Goal: Information Seeking & Learning: Learn about a topic

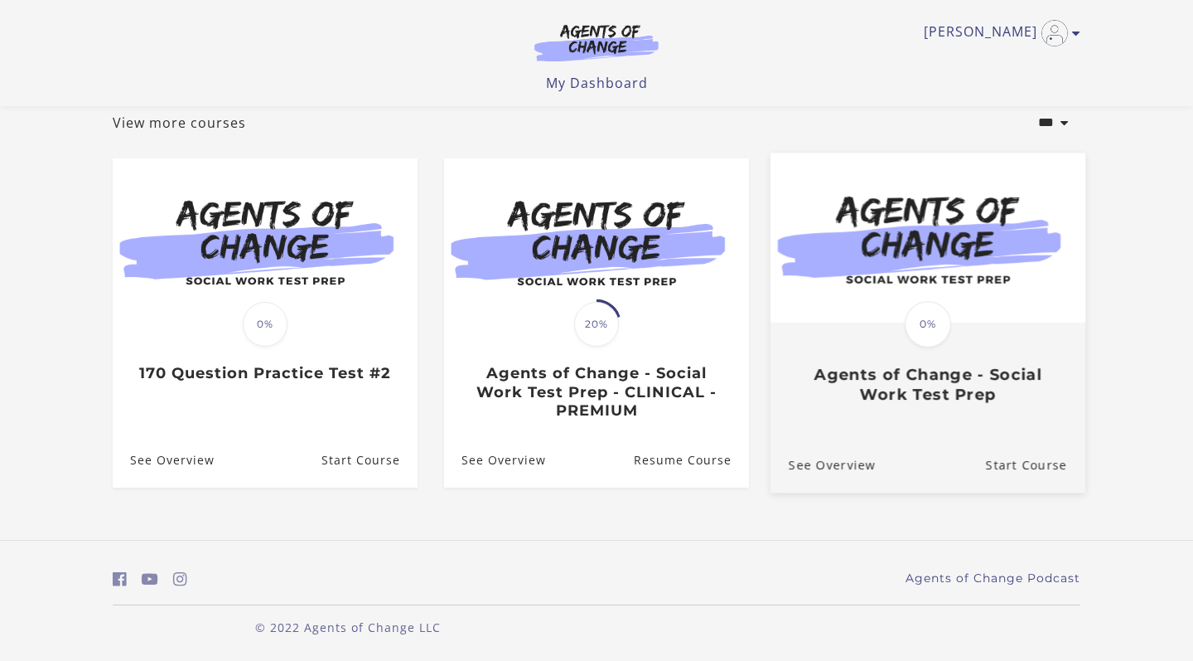
click at [936, 325] on span "0%" at bounding box center [928, 324] width 46 height 46
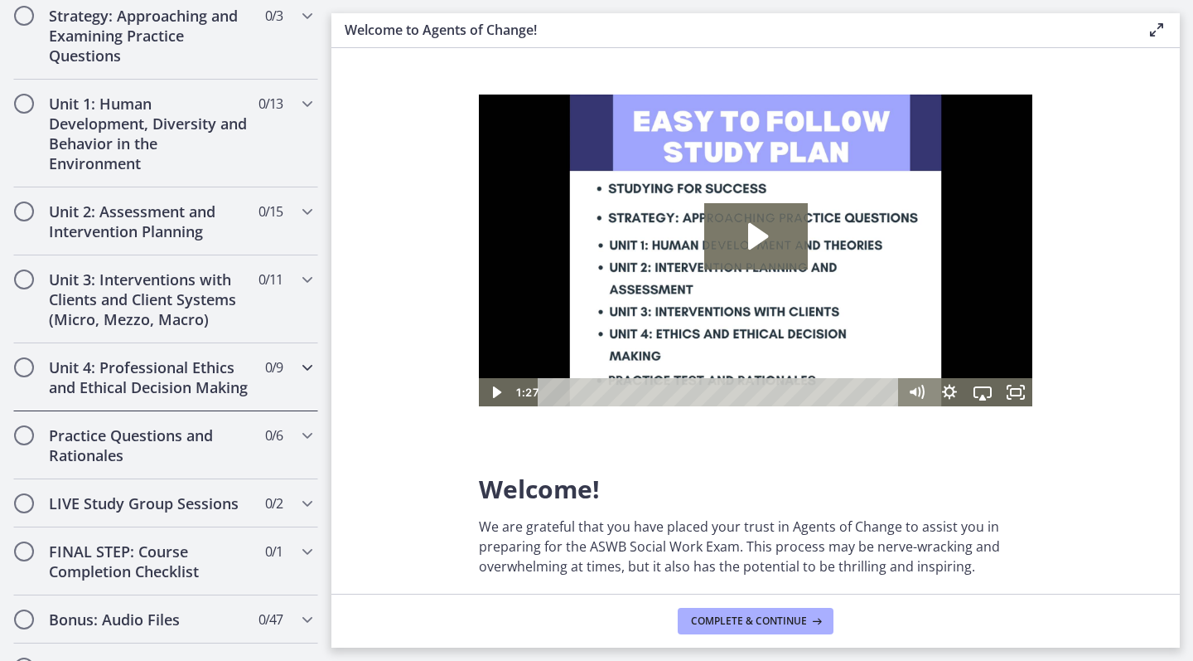
scroll to position [1123, 0]
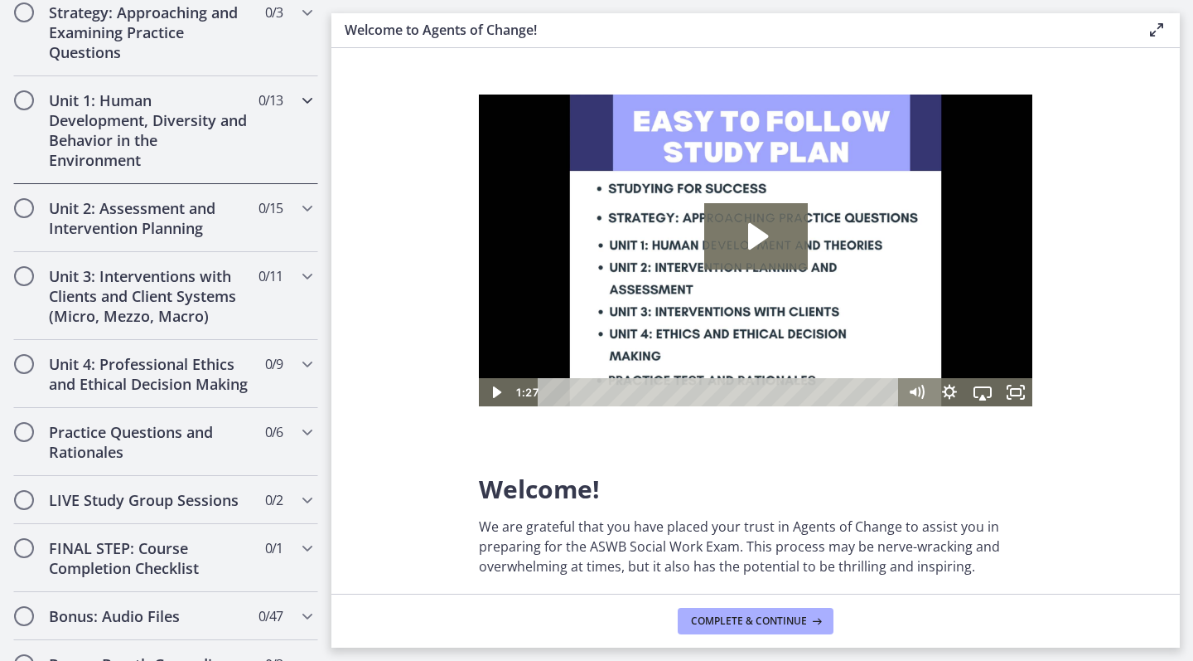
click at [206, 123] on h2 "Unit 1: Human Development, Diversity and Behavior in the Environment" at bounding box center [150, 130] width 202 height 80
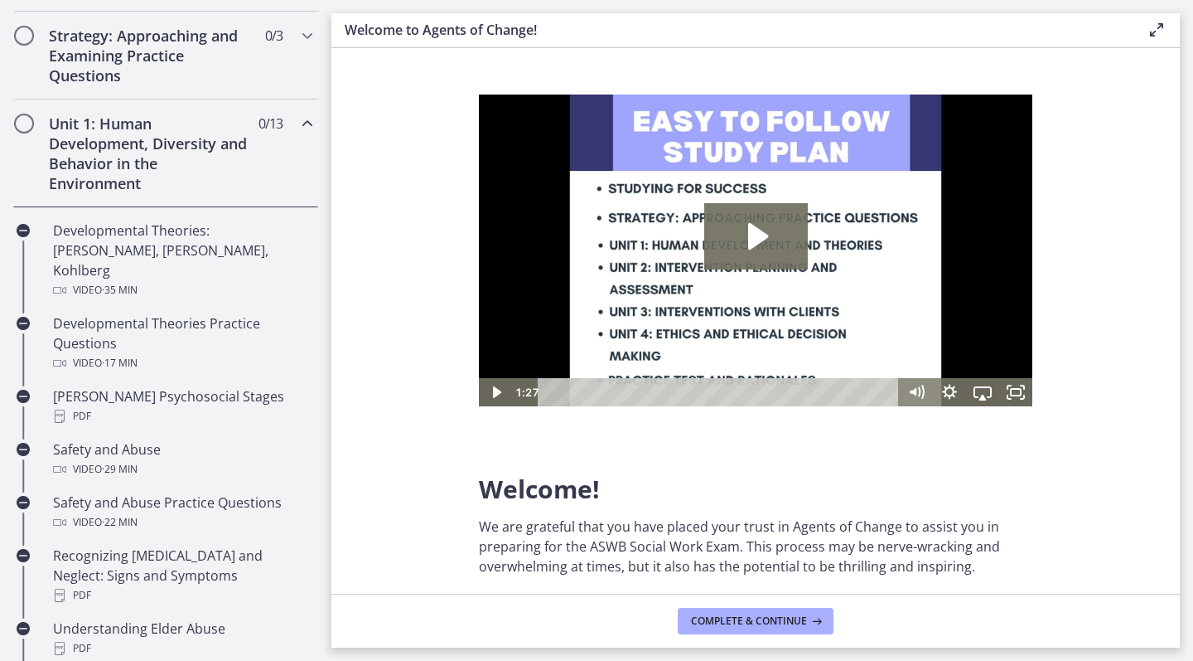
scroll to position [342, 0]
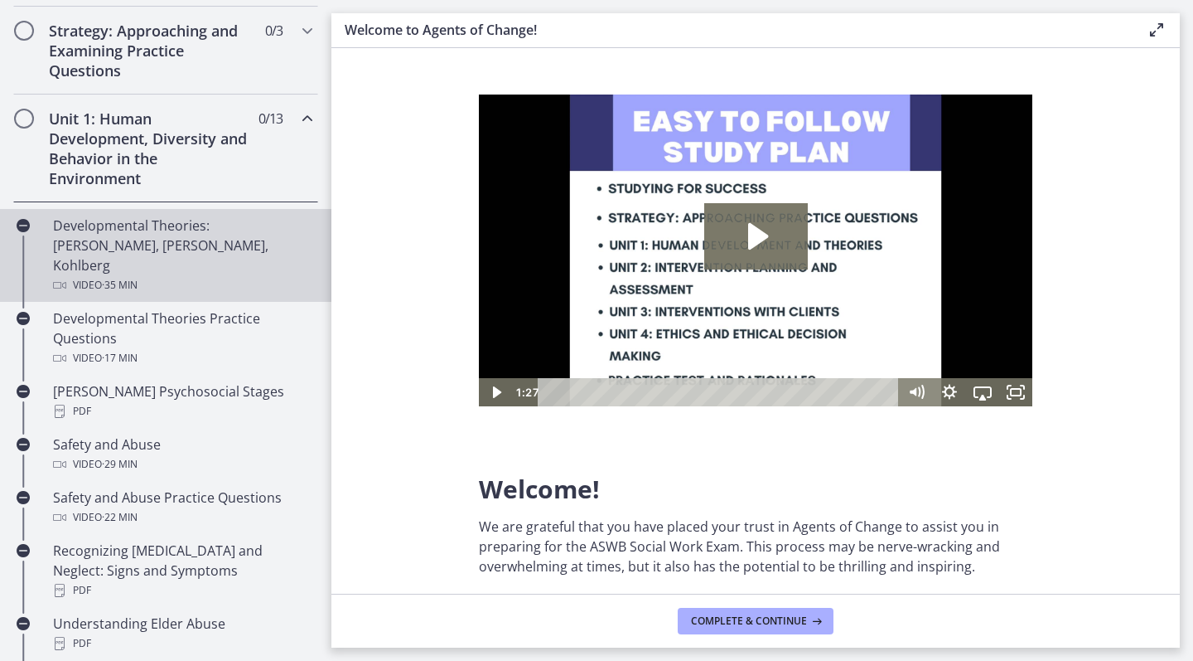
click at [102, 227] on div "Developmental Theories: Erikson, Piaget, Kohlberg Video · 35 min" at bounding box center [182, 255] width 259 height 80
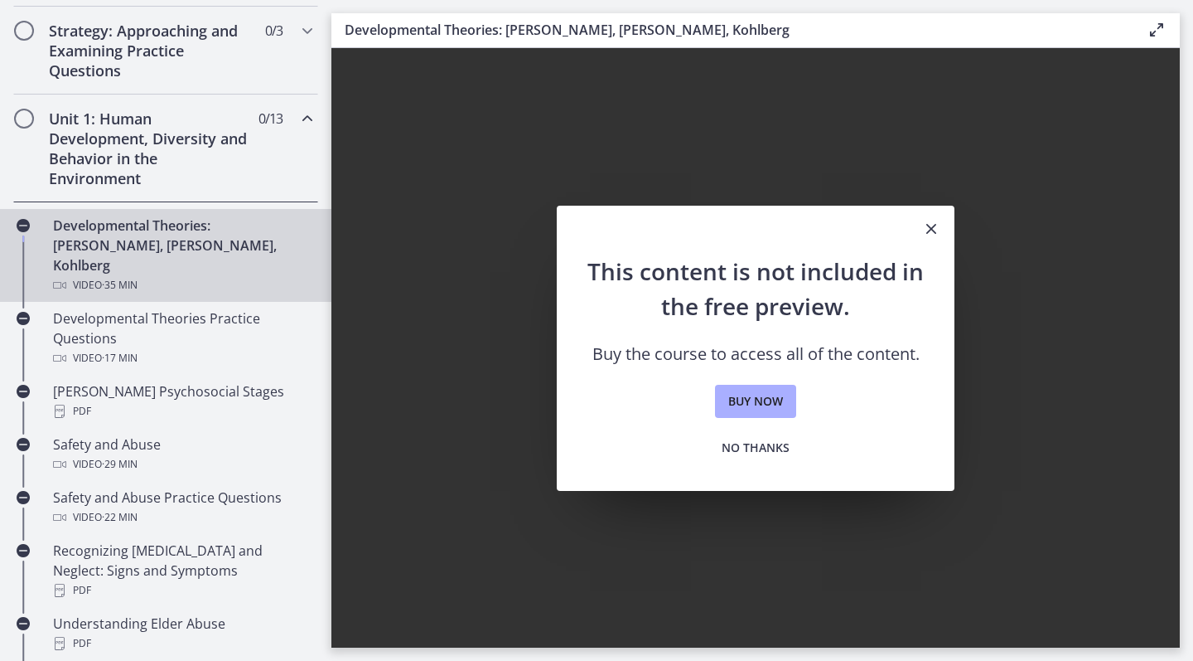
click at [925, 233] on icon "Close" at bounding box center [932, 229] width 20 height 20
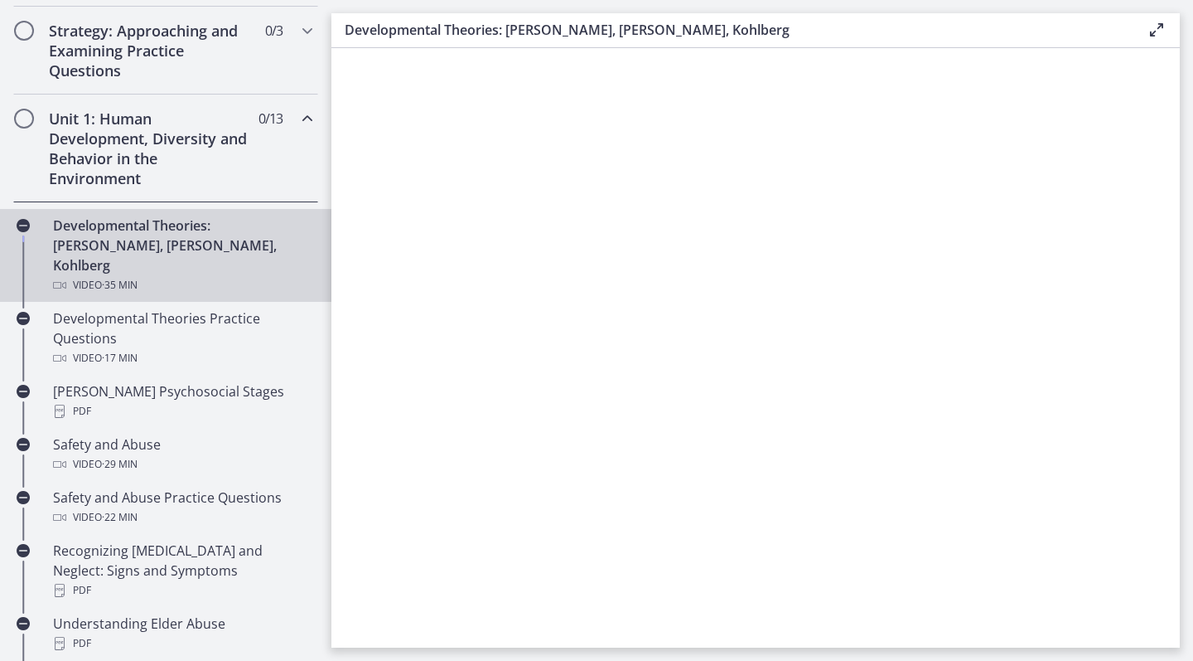
click at [1162, 30] on icon at bounding box center [1157, 30] width 20 height 20
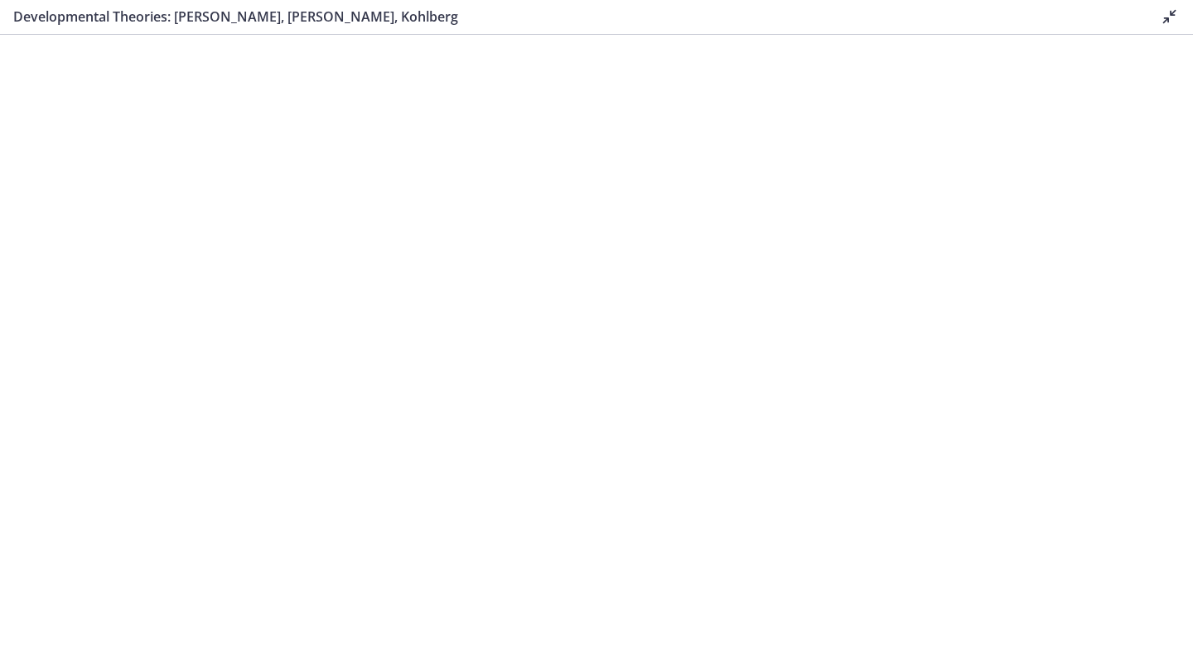
click at [1168, 18] on icon at bounding box center [1170, 17] width 20 height 20
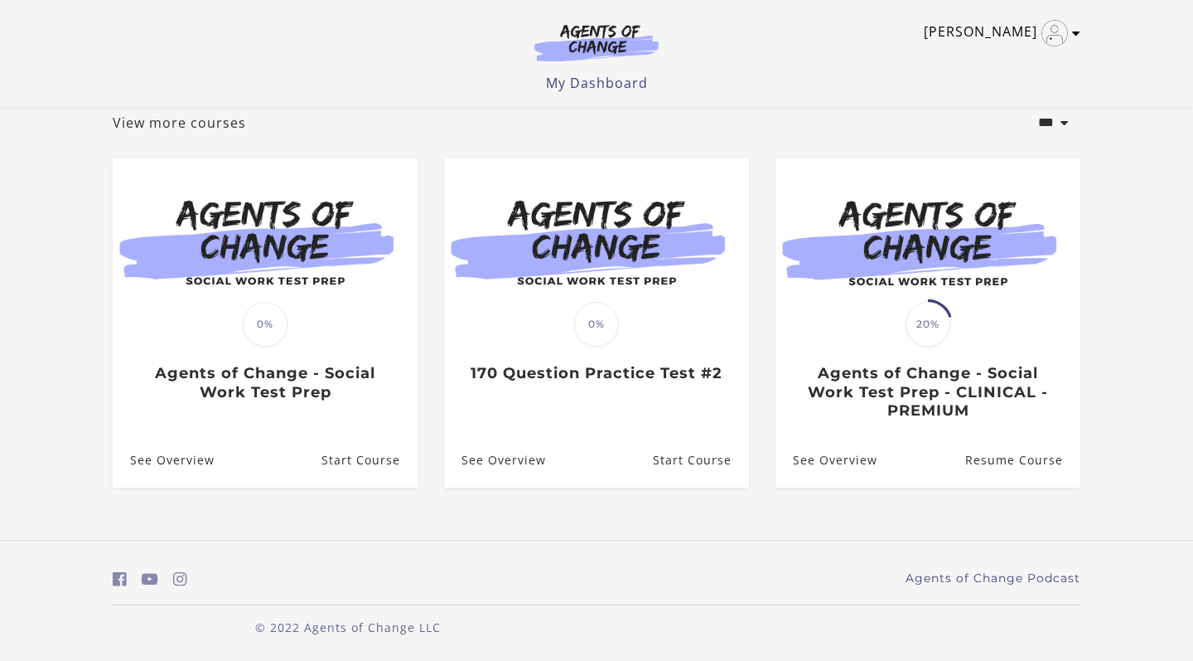
click at [1077, 36] on icon "Toggle menu" at bounding box center [1076, 33] width 8 height 13
click at [992, 62] on link "My Account" at bounding box center [1012, 60] width 146 height 28
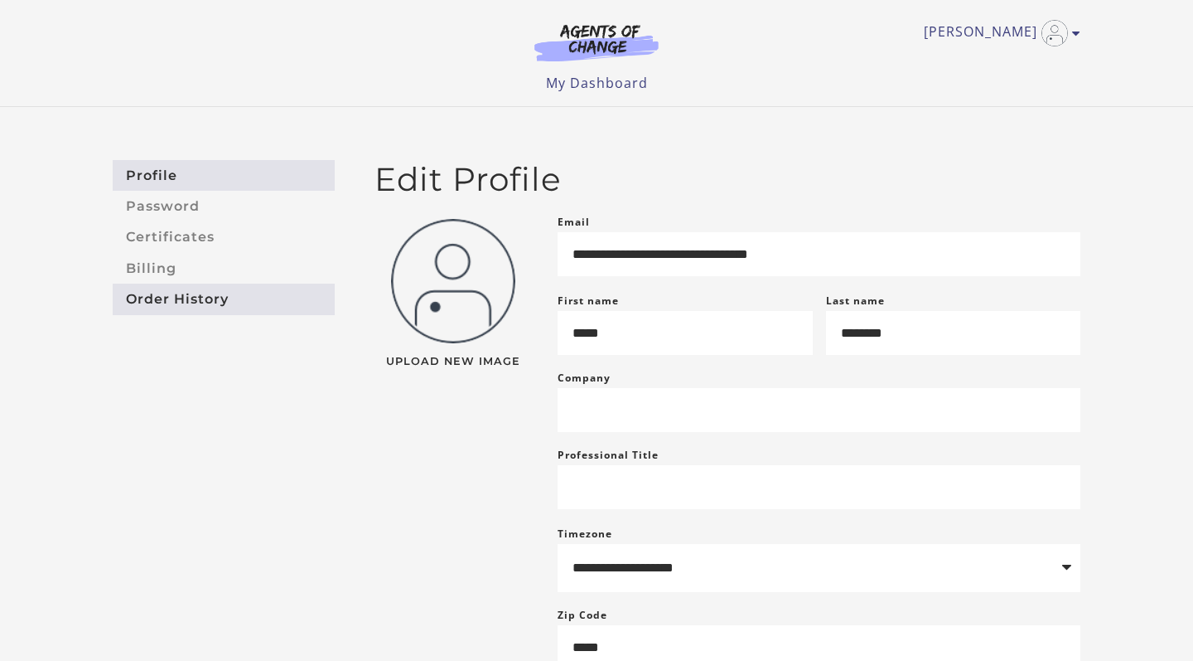
click at [172, 292] on link "Order History" at bounding box center [224, 298] width 222 height 31
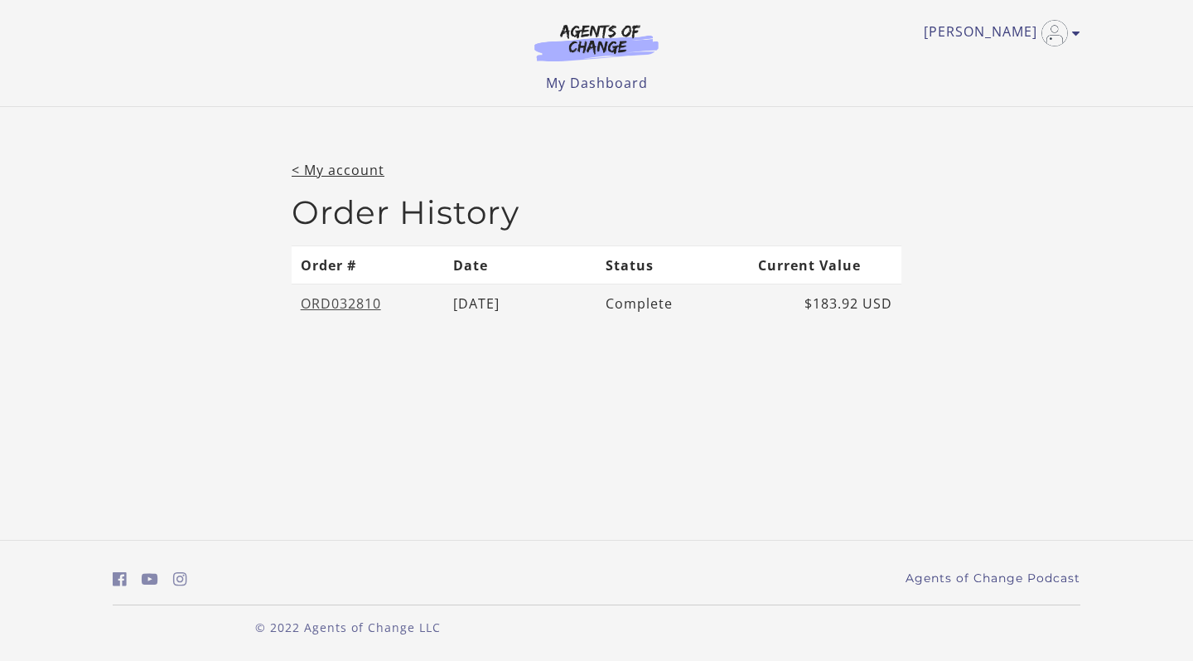
click at [359, 300] on link "ORD032810" at bounding box center [341, 303] width 80 height 18
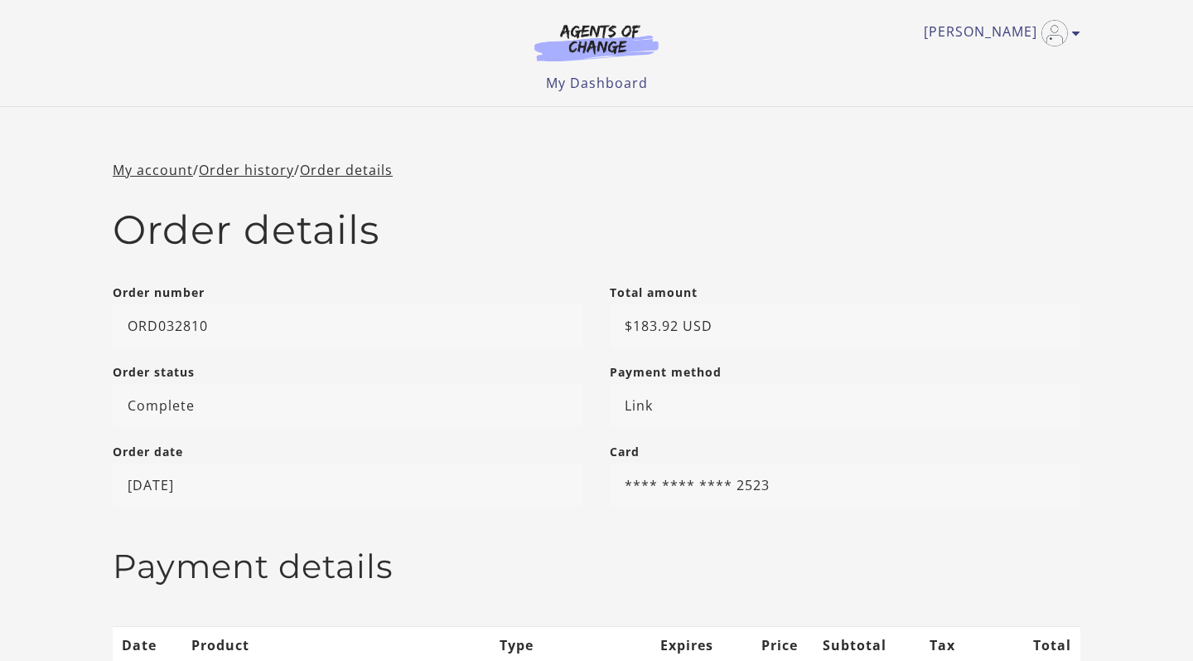
click at [571, 56] on img at bounding box center [596, 42] width 159 height 38
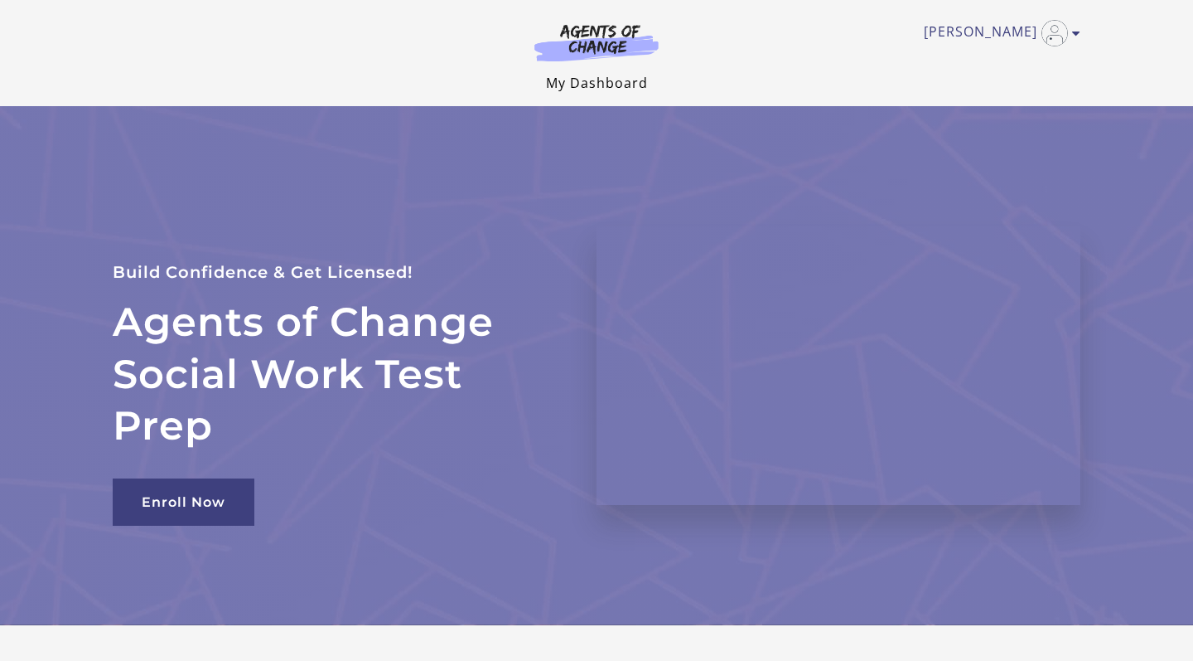
click at [589, 78] on link "My Dashboard" at bounding box center [597, 83] width 102 height 18
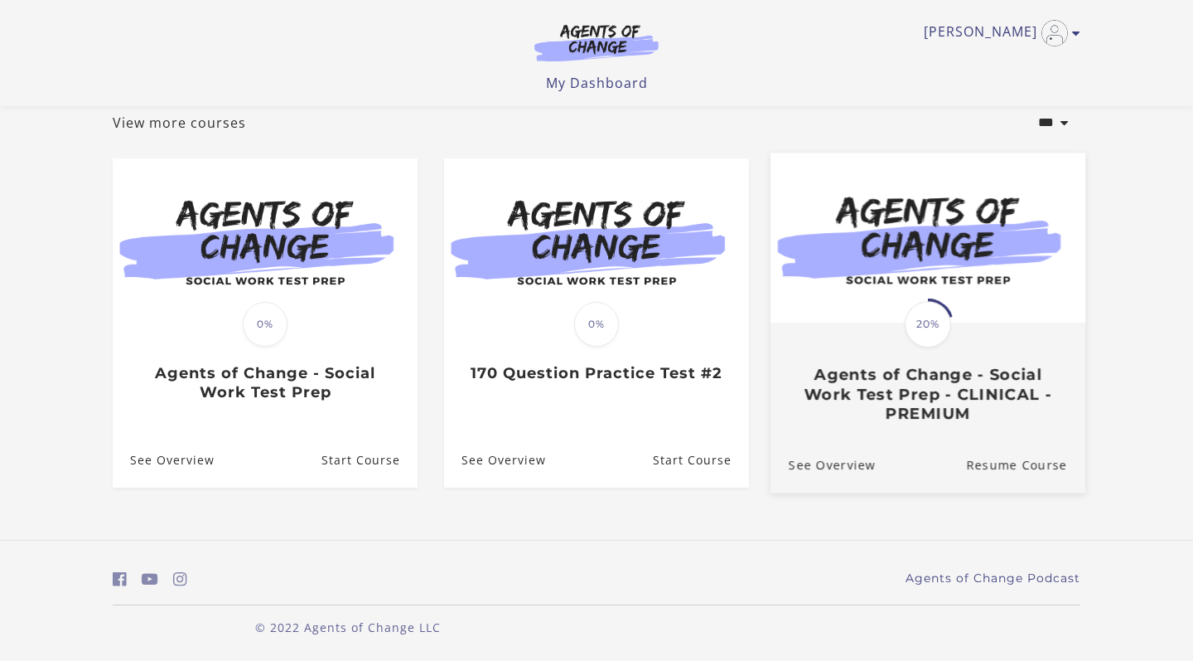
scroll to position [100, 0]
click at [917, 322] on span "20%" at bounding box center [928, 324] width 46 height 46
